Goal: Check status: Check status

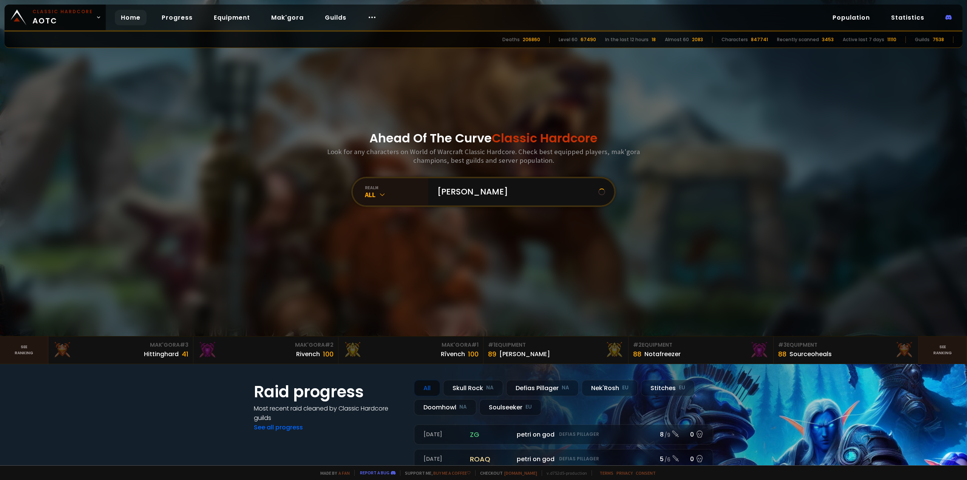
type input "healyz"
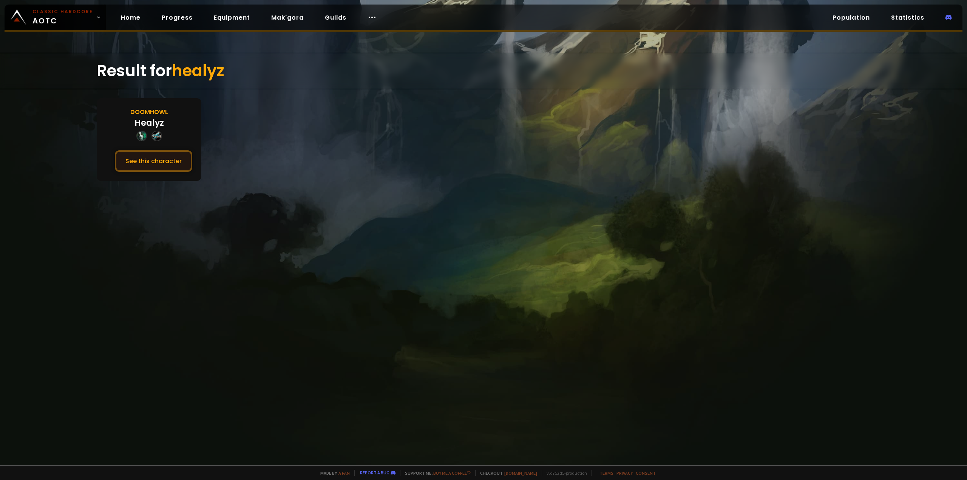
click at [137, 166] on button "See this character" at bounding box center [153, 161] width 77 height 22
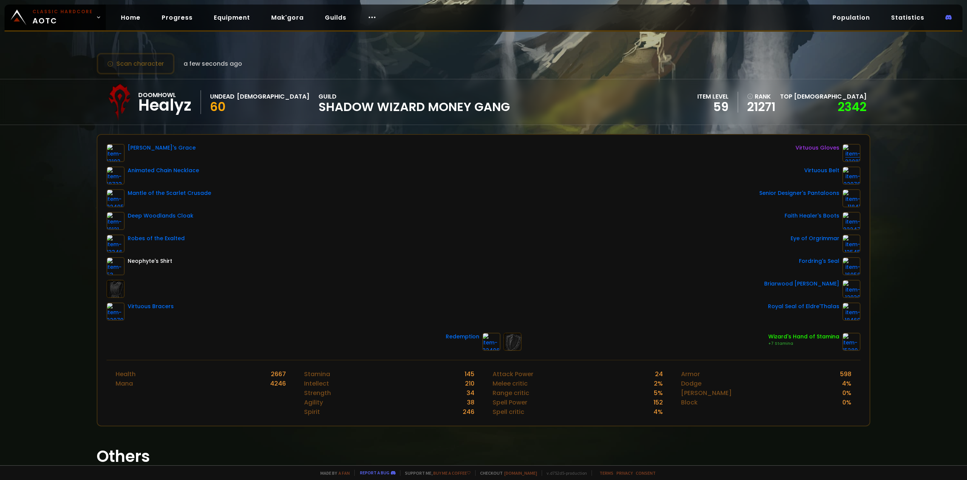
click at [844, 156] on img at bounding box center [851, 153] width 18 height 18
click at [842, 155] on img at bounding box center [851, 153] width 18 height 18
click at [819, 147] on div "Virtuous Gloves" at bounding box center [817, 148] width 44 height 8
